Goal: Go to known website: Go to known website

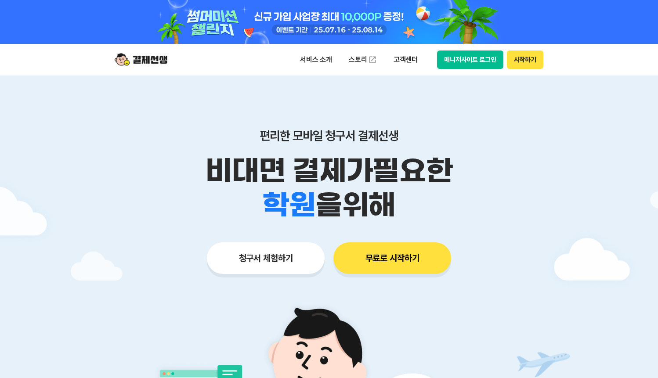
click at [457, 59] on button "매니저사이트 로그인" at bounding box center [470, 60] width 66 height 18
click at [468, 62] on button "매니저사이트 로그인" at bounding box center [470, 60] width 66 height 18
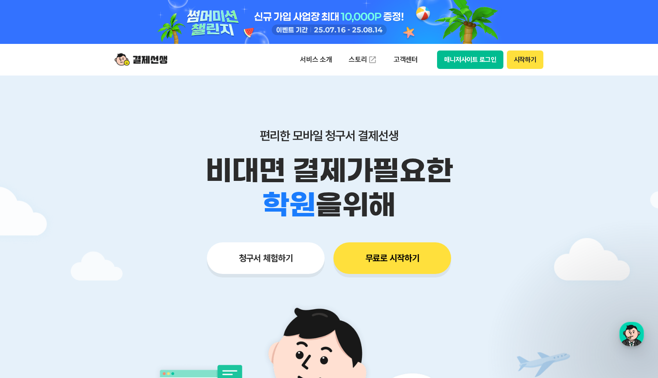
drag, startPoint x: 466, startPoint y: 59, endPoint x: 459, endPoint y: 65, distance: 9.0
click at [465, 60] on button "매니저사이트 로그인" at bounding box center [470, 60] width 66 height 18
